Goal: Task Accomplishment & Management: Use online tool/utility

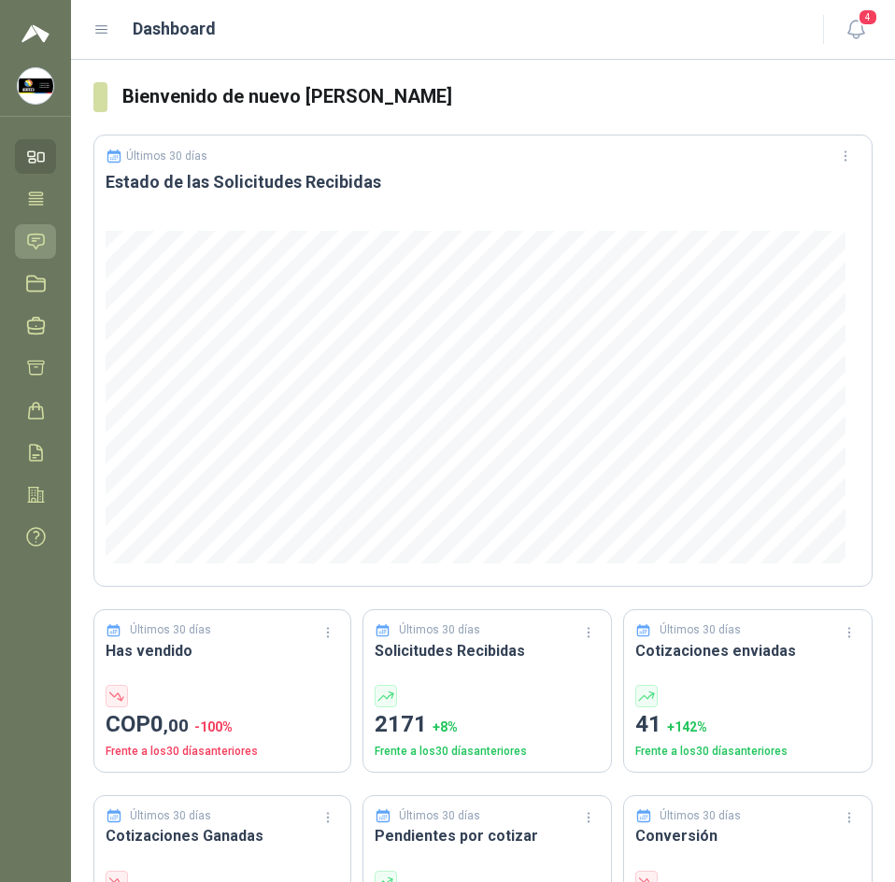
click at [32, 235] on icon at bounding box center [36, 241] width 16 height 15
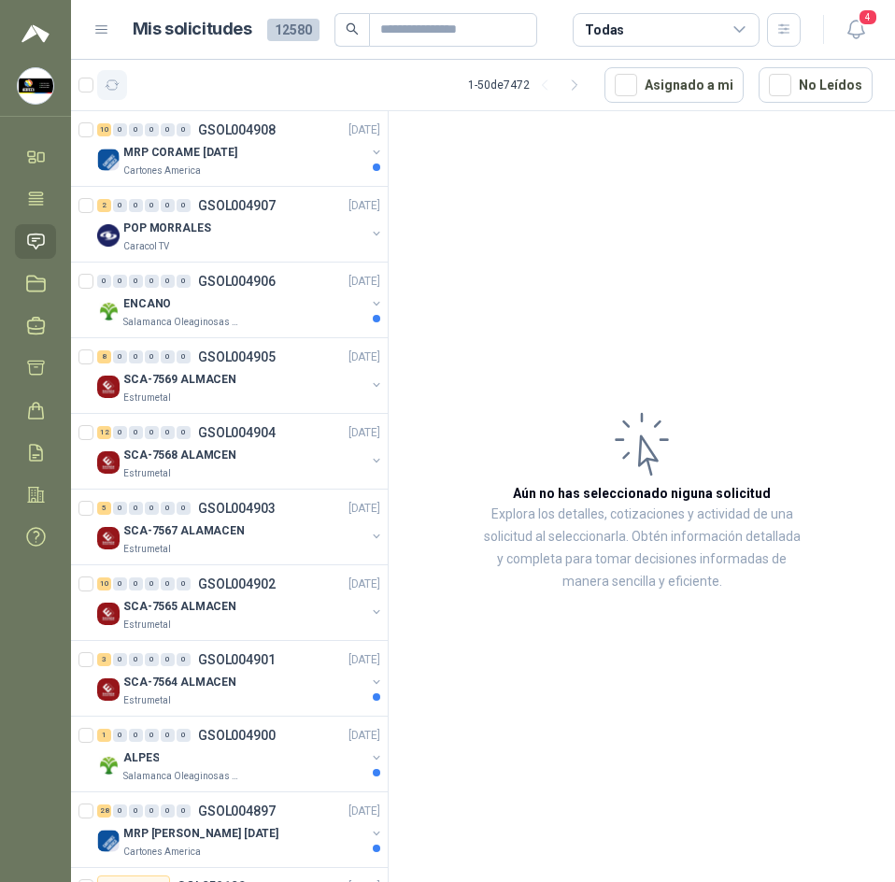
click at [108, 80] on icon "button" at bounding box center [113, 84] width 14 height 9
click at [316, 164] on div "Cartones America" at bounding box center [244, 171] width 242 height 15
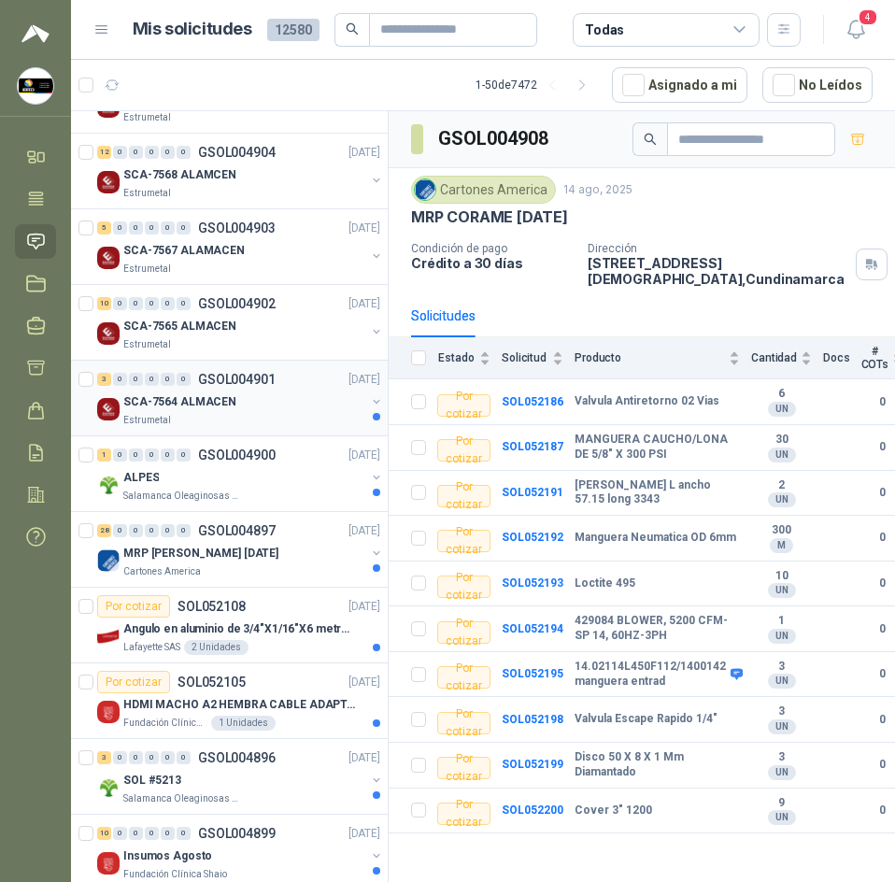
scroll to position [187, 0]
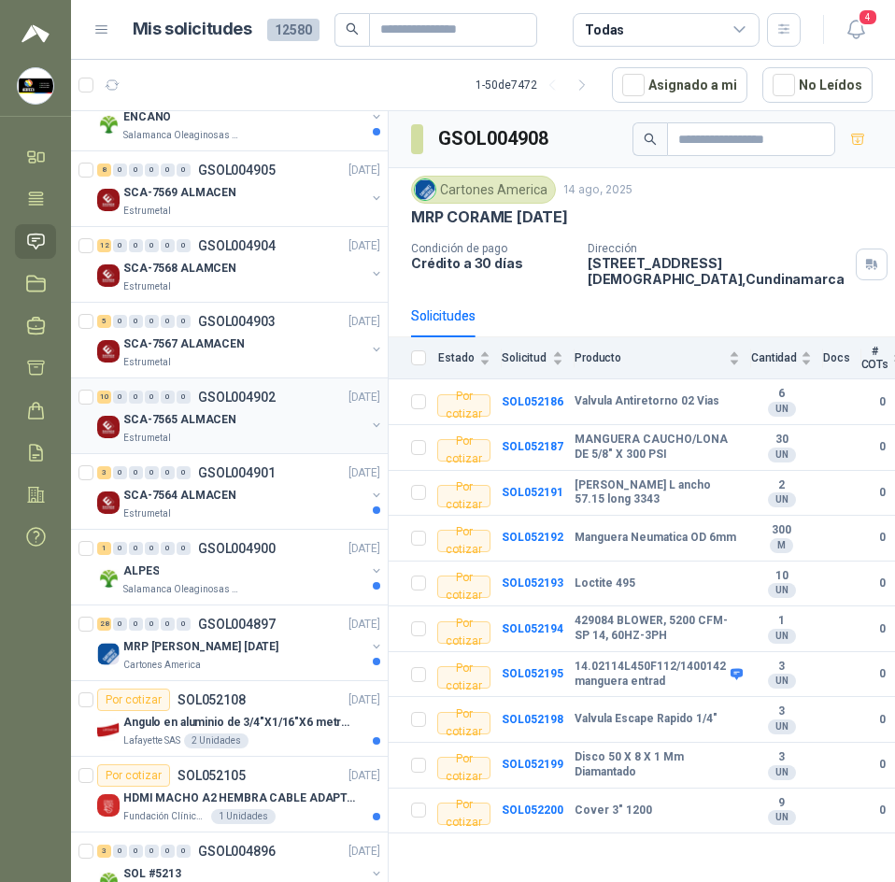
click at [253, 411] on div "SCA-7565 ALMACEN" at bounding box center [244, 419] width 242 height 22
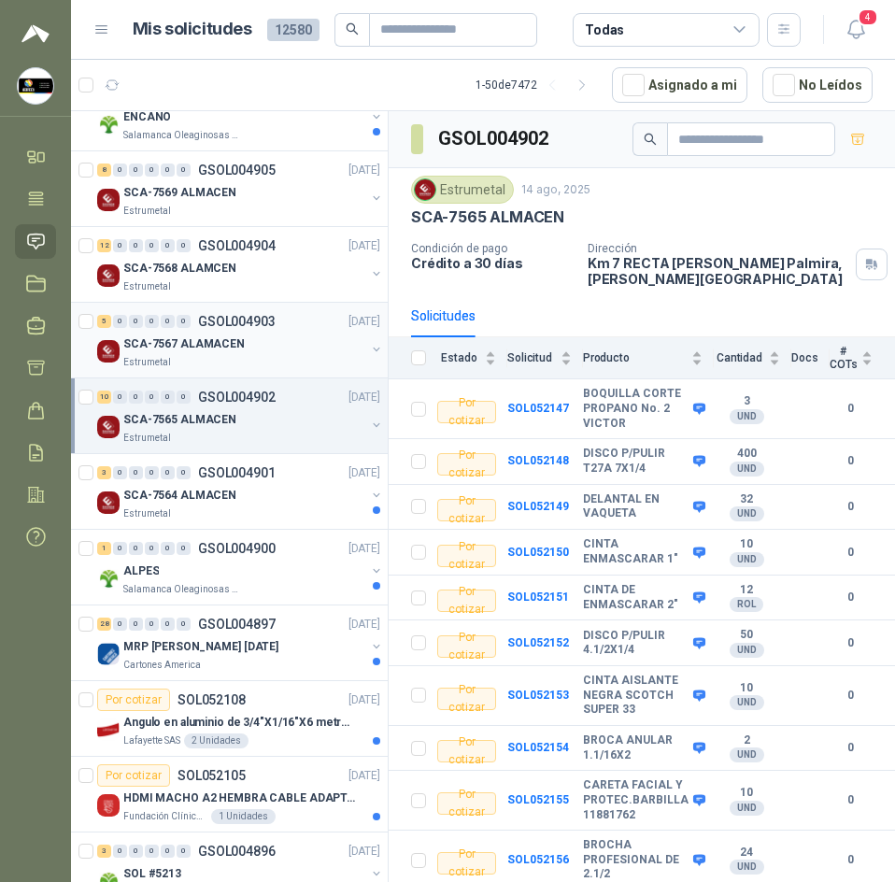
click at [235, 334] on div "SCA-7567 ALAMACEN" at bounding box center [244, 344] width 242 height 22
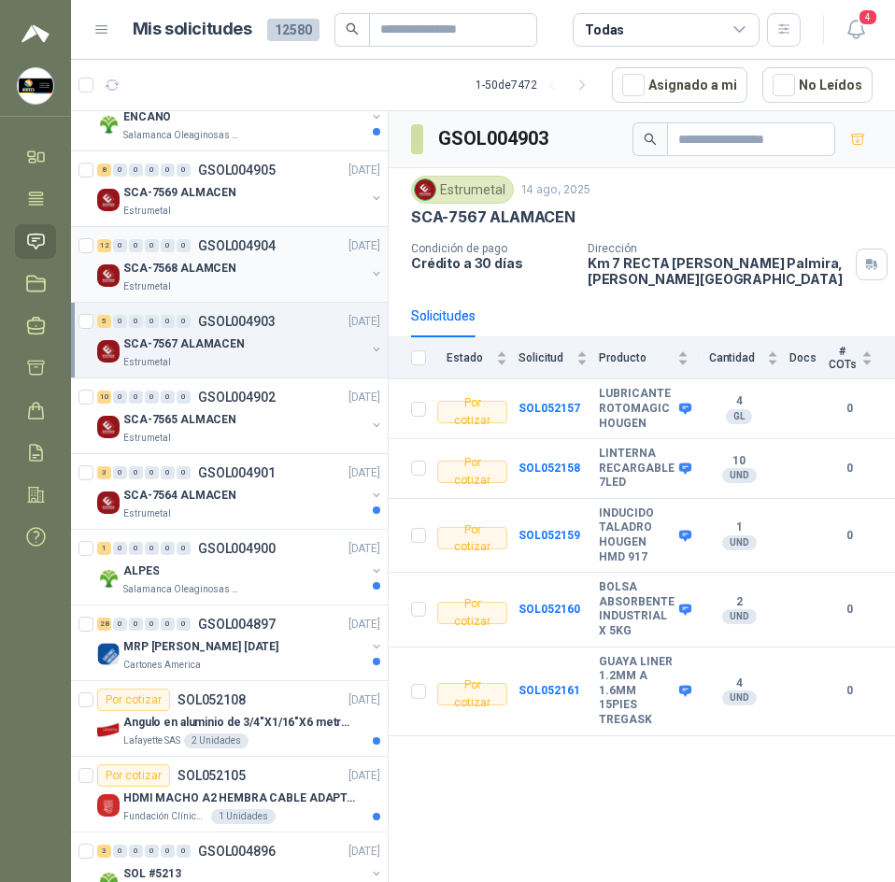
click at [193, 274] on p "SCA-7568 ALAMCEN" at bounding box center [179, 269] width 113 height 18
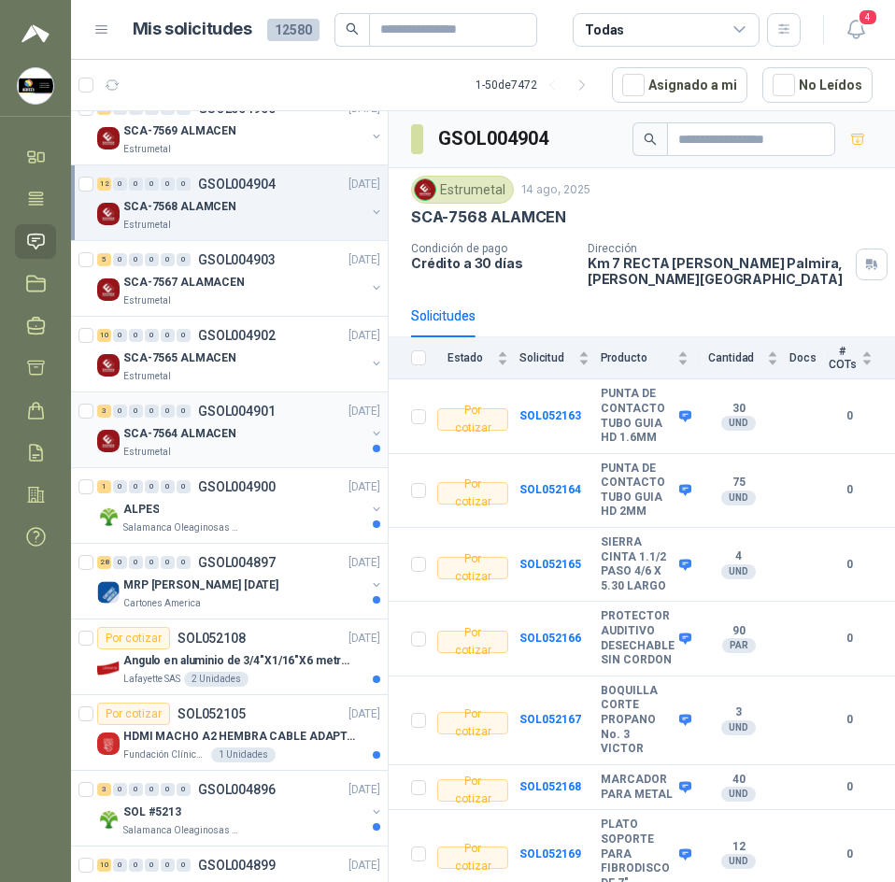
scroll to position [280, 0]
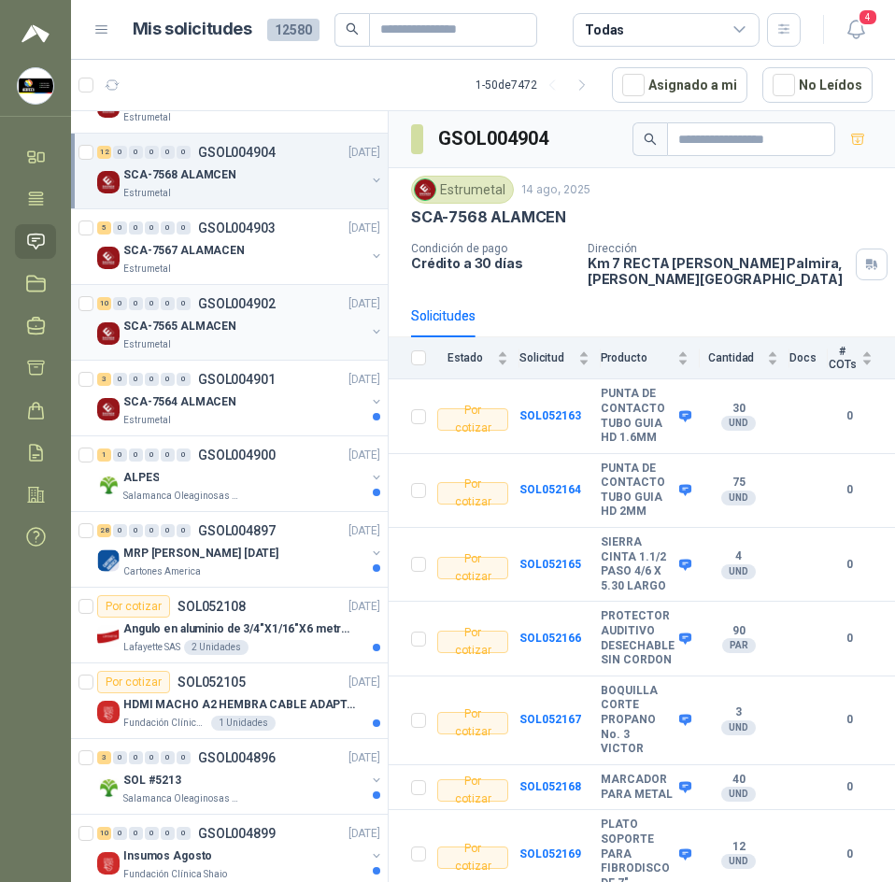
click at [246, 329] on div "SCA-7565 ALMACEN" at bounding box center [244, 326] width 242 height 22
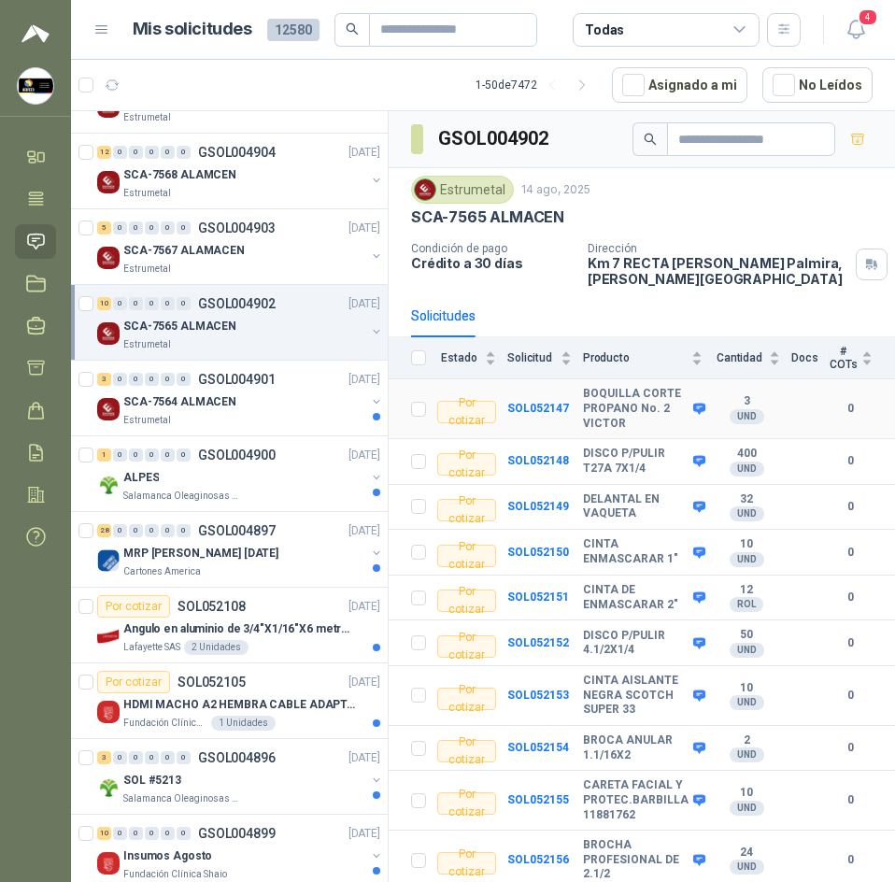
scroll to position [2, 0]
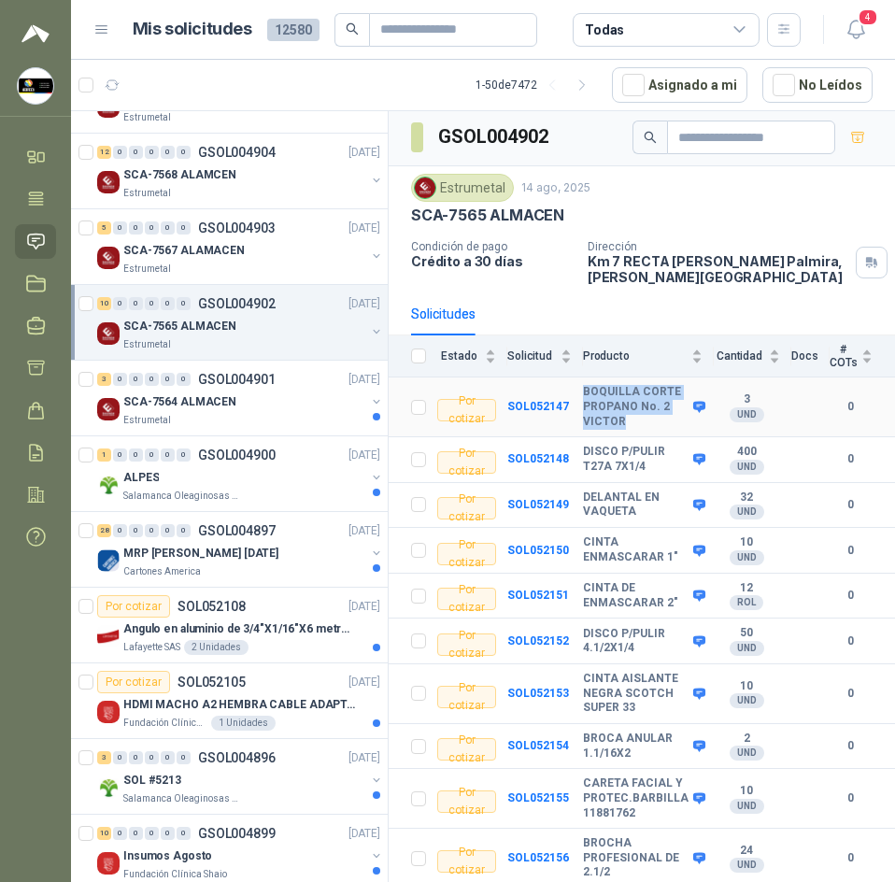
drag, startPoint x: 578, startPoint y: 392, endPoint x: 639, endPoint y: 420, distance: 66.5
click at [639, 420] on tr "Por cotizar SOL052147 BOQUILLA CORTE PROPANO No. 2 [PERSON_NAME] 3 UND  0" at bounding box center [642, 408] width 506 height 60
drag, startPoint x: 616, startPoint y: 403, endPoint x: 521, endPoint y: 433, distance: 99.0
click at [521, 433] on td "SOL052147" at bounding box center [545, 408] width 76 height 60
click at [863, 26] on span "4" at bounding box center [868, 17] width 21 height 18
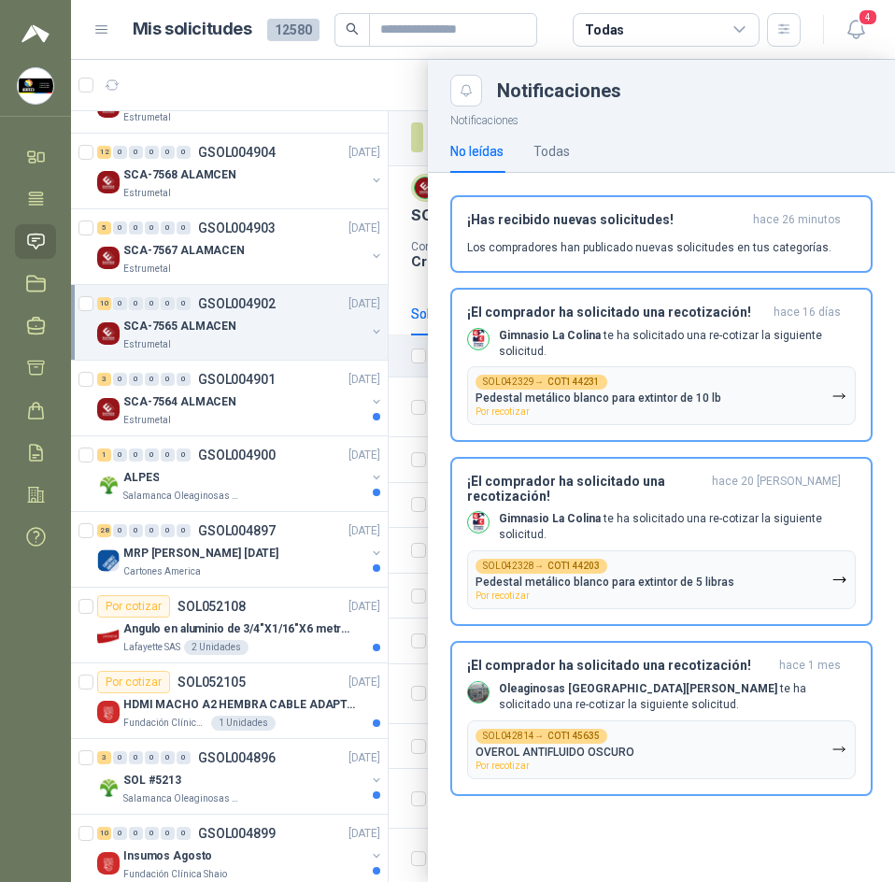
click at [411, 76] on div at bounding box center [483, 471] width 824 height 822
